Goal: Navigation & Orientation: Find specific page/section

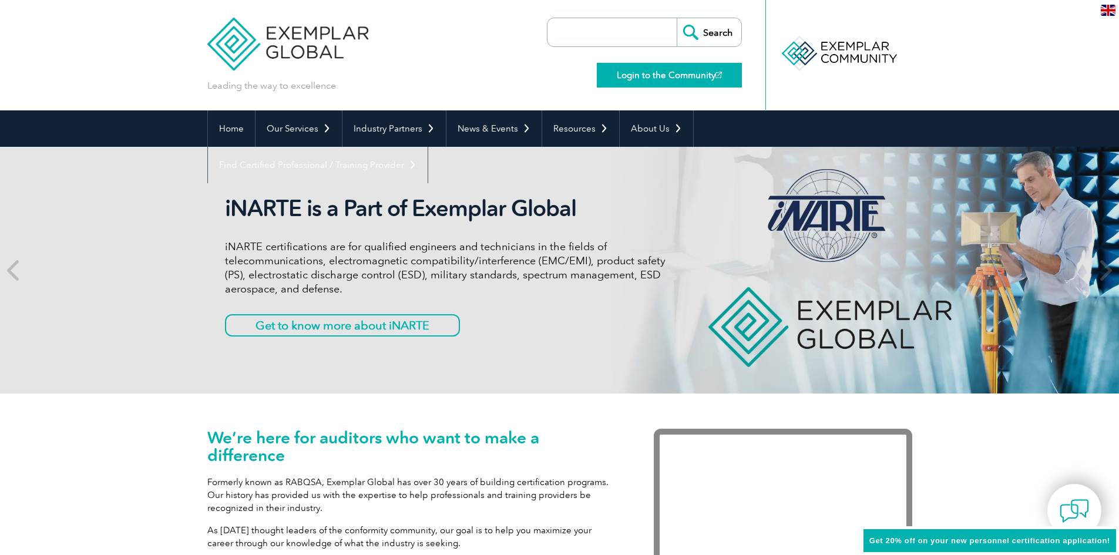
click at [630, 81] on link "Login to the Community" at bounding box center [669, 75] width 145 height 25
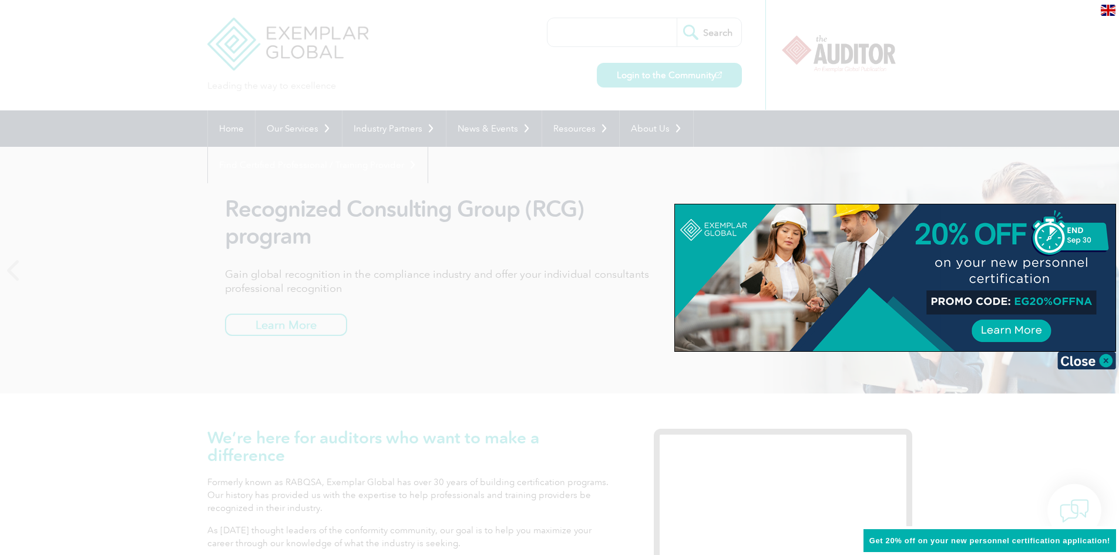
click at [567, 87] on div at bounding box center [559, 277] width 1119 height 555
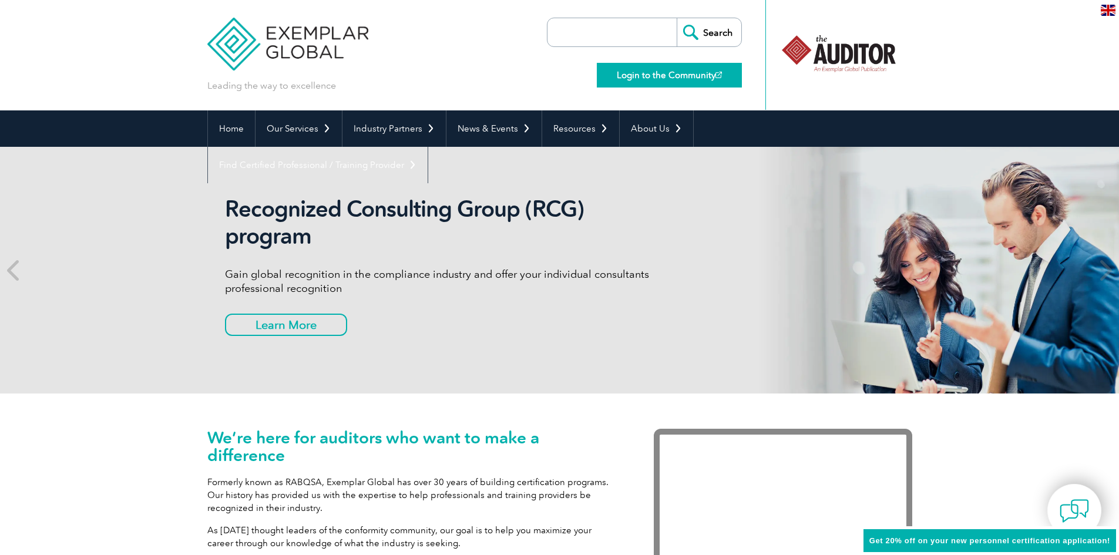
click at [660, 80] on link "Login to the Community" at bounding box center [669, 75] width 145 height 25
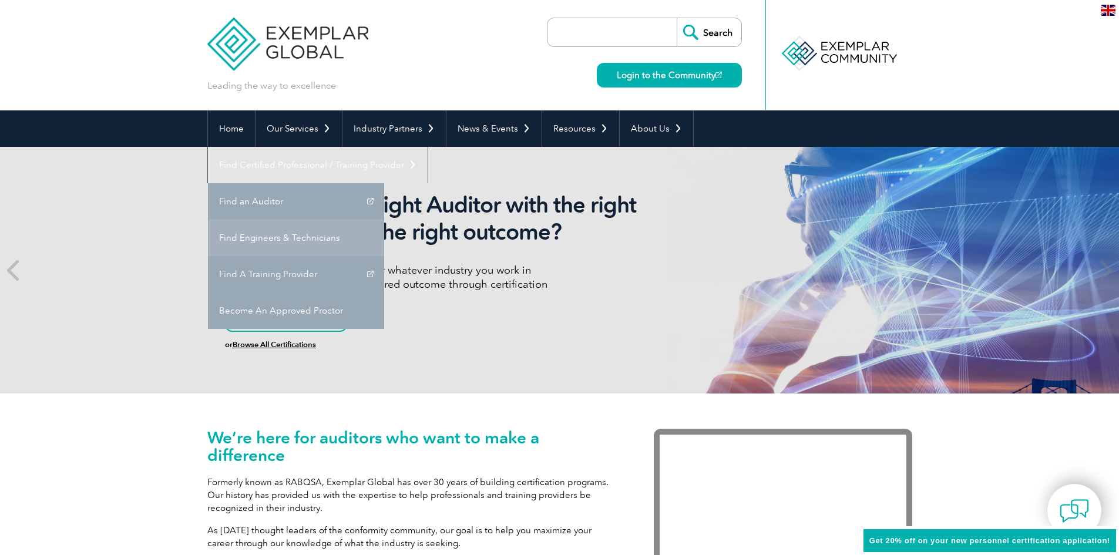
click at [384, 220] on link "Find Engineers & Technicians" at bounding box center [296, 238] width 176 height 36
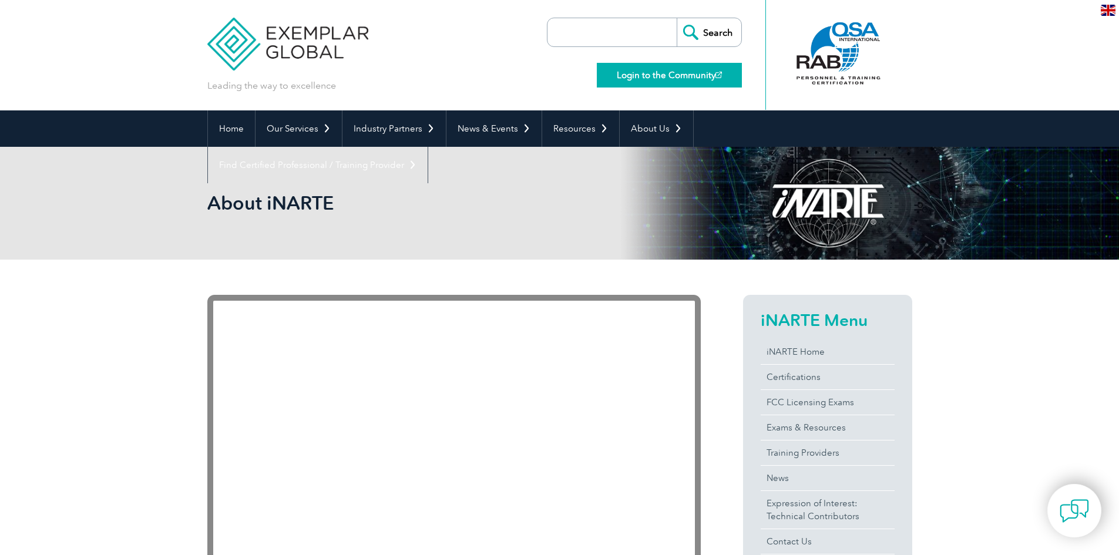
click at [645, 79] on link "Login to the Community" at bounding box center [669, 75] width 145 height 25
